Goal: Task Accomplishment & Management: Complete application form

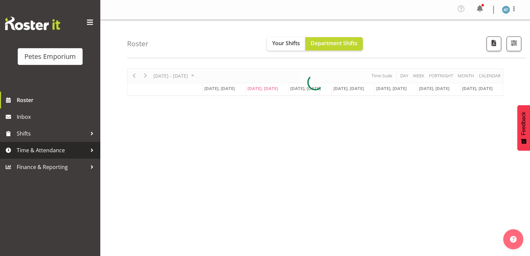
click at [33, 151] on span "Time & Attendance" at bounding box center [52, 150] width 70 height 10
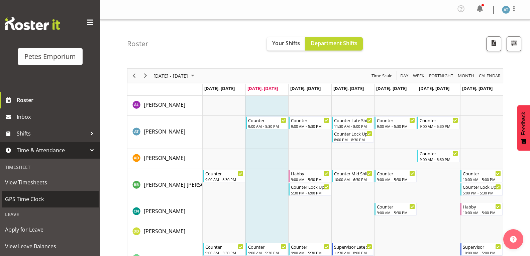
click at [61, 199] on span "GPS Time Clock" at bounding box center [50, 199] width 90 height 10
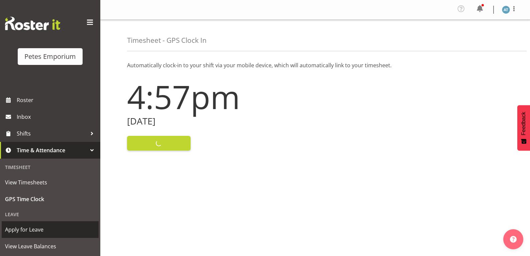
click at [46, 233] on span "Apply for Leave" at bounding box center [50, 229] width 90 height 10
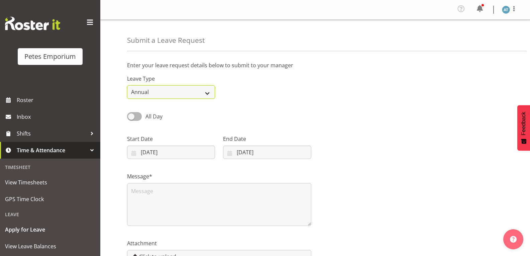
click at [209, 89] on select "Annual Sick Leave Without Pay Bereavement Domestic Violence Parental Jury Servi…" at bounding box center [171, 91] width 88 height 13
click at [127, 85] on select "Annual Sick Leave Without Pay Bereavement Domestic Violence Parental Jury Servi…" at bounding box center [171, 91] width 88 height 13
click at [134, 117] on span at bounding box center [134, 116] width 15 height 8
click at [131, 117] on input "All Day" at bounding box center [129, 116] width 4 height 4
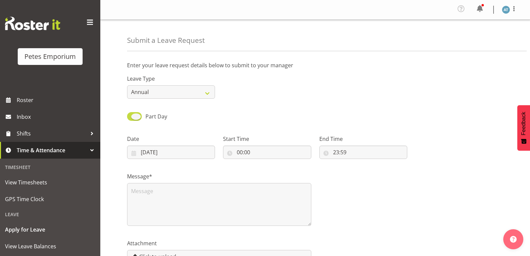
click at [140, 118] on span at bounding box center [134, 116] width 15 height 8
click at [131, 118] on input "Part Day" at bounding box center [129, 116] width 4 height 4
checkbox input "false"
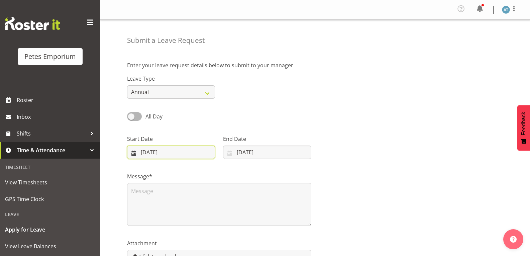
click at [166, 151] on input "[DATE]" at bounding box center [171, 151] width 88 height 13
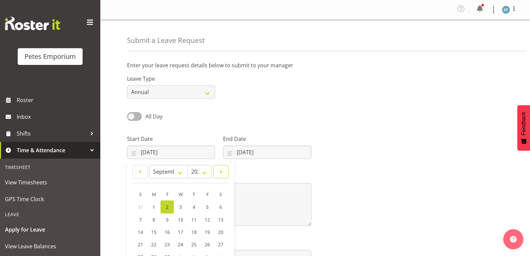
click at [224, 175] on link at bounding box center [220, 171] width 15 height 13
click at [137, 171] on span at bounding box center [140, 172] width 7 height 8
select select "8"
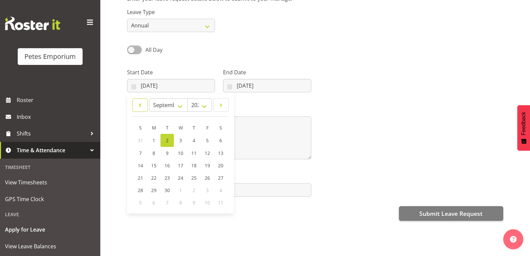
scroll to position [67, 0]
click at [219, 151] on span "13" at bounding box center [220, 152] width 5 height 6
type input "[DATE]"
